Goal: Obtain resource: Download file/media

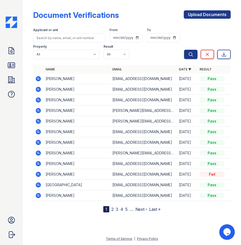
click at [39, 88] on icon at bounding box center [38, 89] width 5 height 5
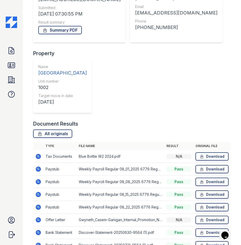
scroll to position [120, 0]
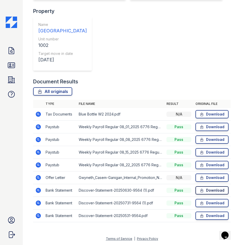
click at [208, 191] on link "Download" at bounding box center [211, 190] width 33 height 8
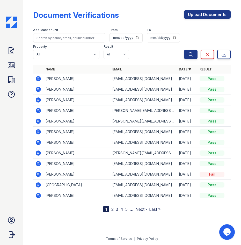
click at [37, 100] on icon at bounding box center [38, 99] width 5 height 5
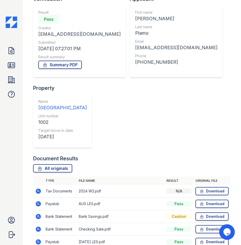
scroll to position [82, 0]
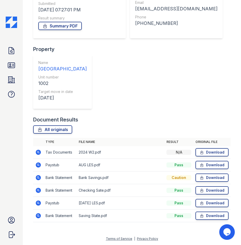
click at [2, 181] on div "Doc Verifications ID Verifications Properties FAQ sasha gonzalez Green Cedar Ma…" at bounding box center [11, 122] width 23 height 245
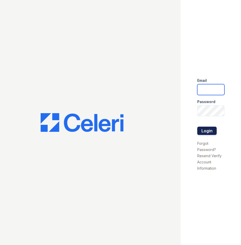
type input "[PERSON_NAME][EMAIL_ADDRESS][PERSON_NAME][DOMAIN_NAME]"
click at [208, 131] on button "Login" at bounding box center [206, 130] width 19 height 8
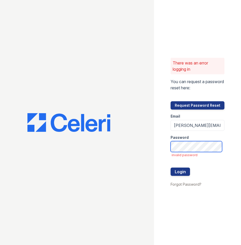
click at [140, 142] on div "There was an error logging in You can request a password reset here: Request Pa…" at bounding box center [120, 122] width 241 height 245
click at [170, 167] on button "Login" at bounding box center [179, 171] width 19 height 8
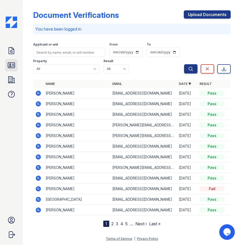
click at [12, 68] on icon at bounding box center [11, 65] width 7 height 5
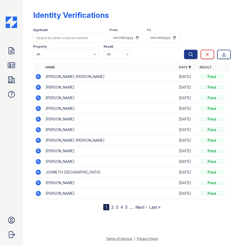
click at [40, 99] on icon at bounding box center [38, 97] width 5 height 5
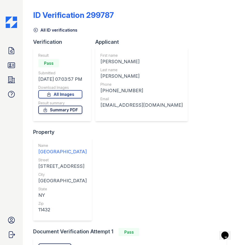
click at [57, 109] on link "Summary PDF" at bounding box center [60, 110] width 44 height 8
